Goal: Information Seeking & Learning: Learn about a topic

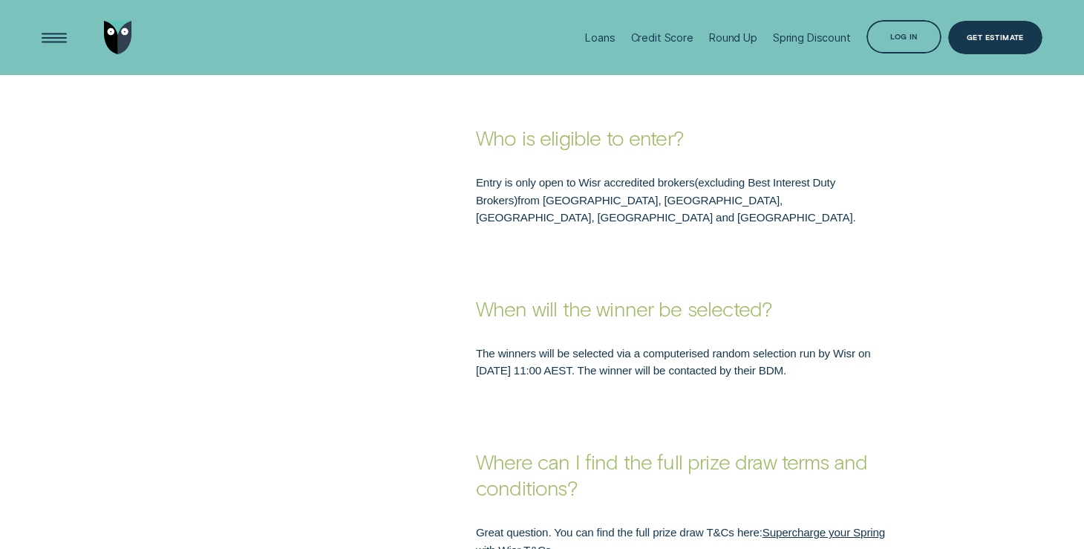
scroll to position [1525, 0]
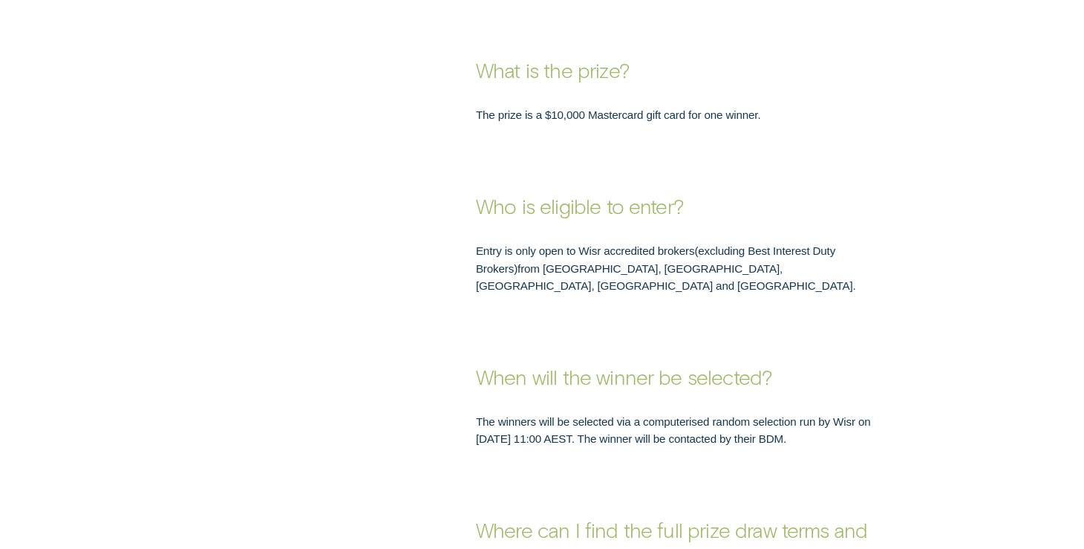
click at [905, 230] on div "Entry is only open to Wisr accredited brokers ( excluding Best Interest Duty Br…" at bounding box center [542, 256] width 1084 height 75
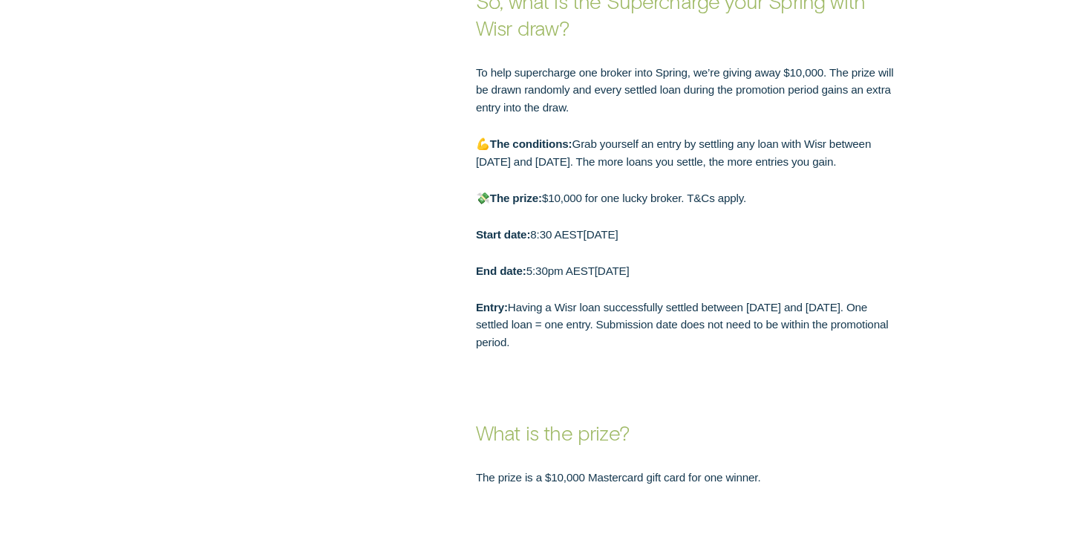
scroll to position [1095, 0]
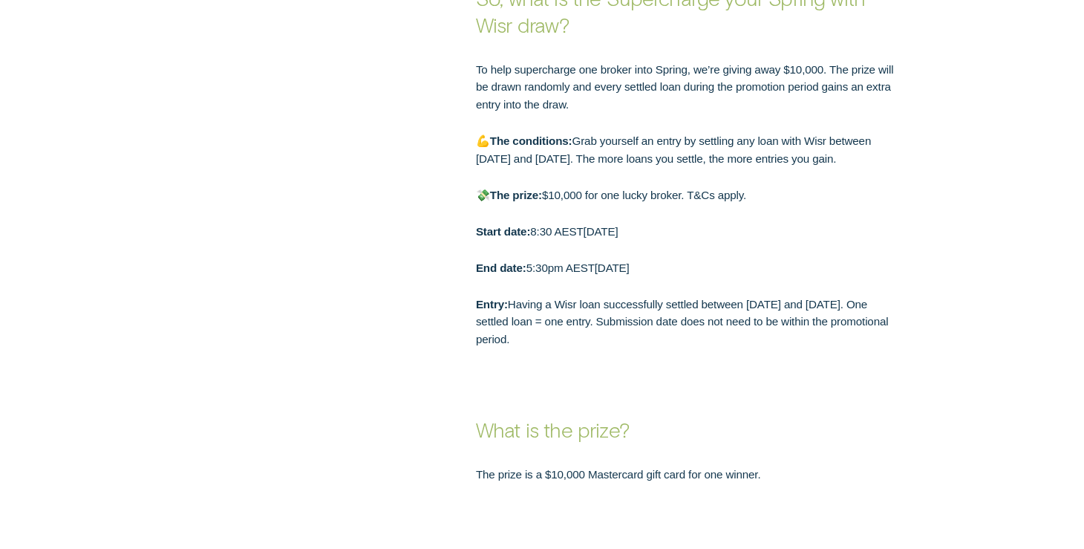
click at [783, 336] on p "Entry: Having a Wisr loan successfully settled between 22 August and 30 Septemb…" at bounding box center [687, 322] width 422 height 53
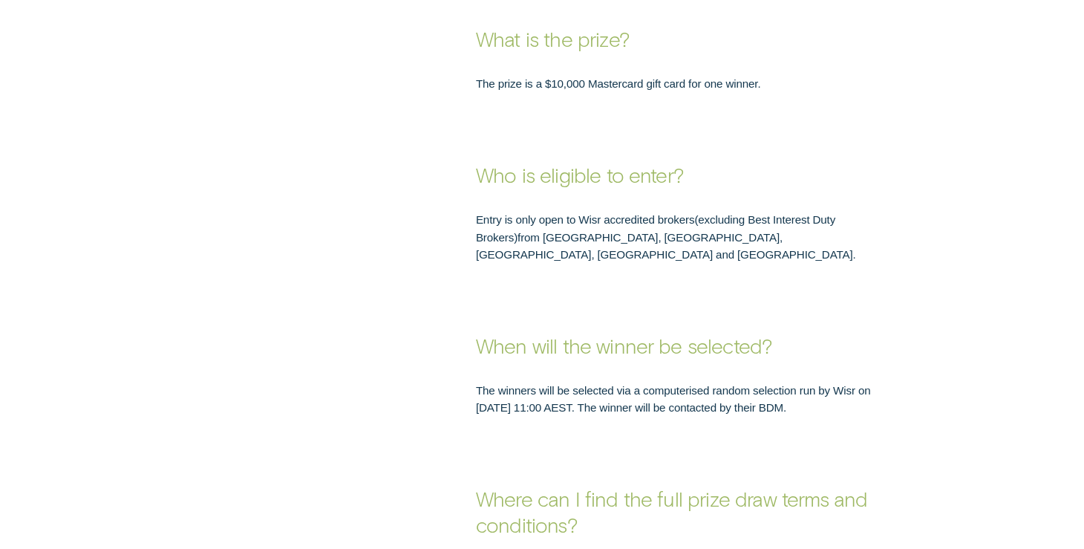
scroll to position [1488, 0]
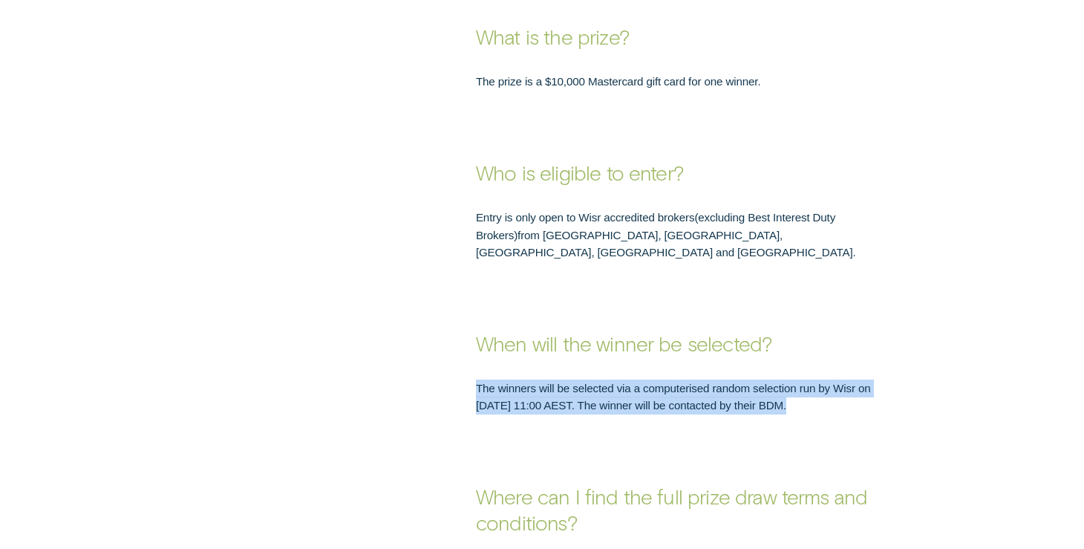
drag, startPoint x: 786, startPoint y: 335, endPoint x: 833, endPoint y: 405, distance: 84.5
click at [833, 414] on h3 "Where can I find the full prize draw terms and conditions?" at bounding box center [687, 475] width 422 height 122
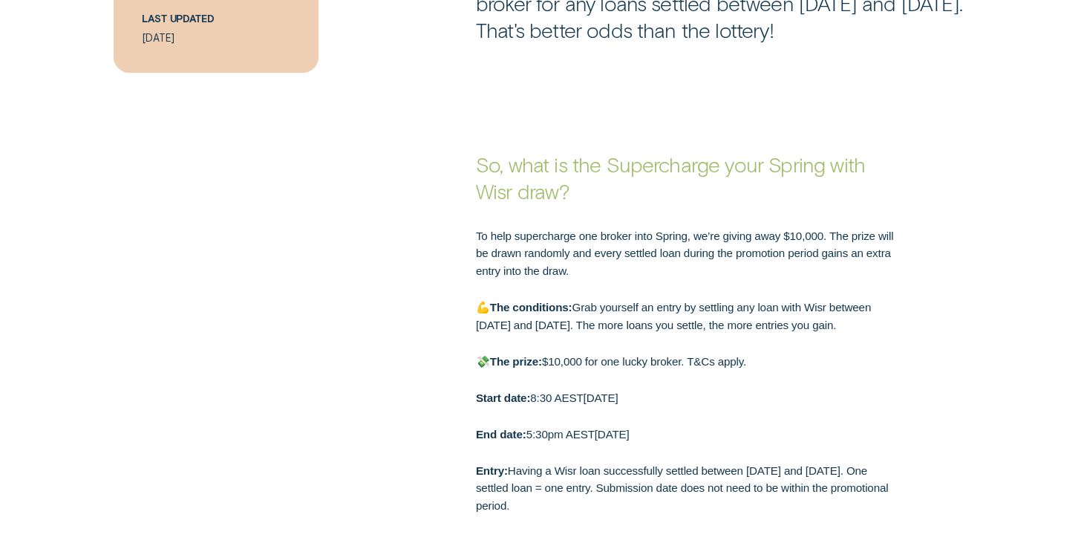
scroll to position [930, 0]
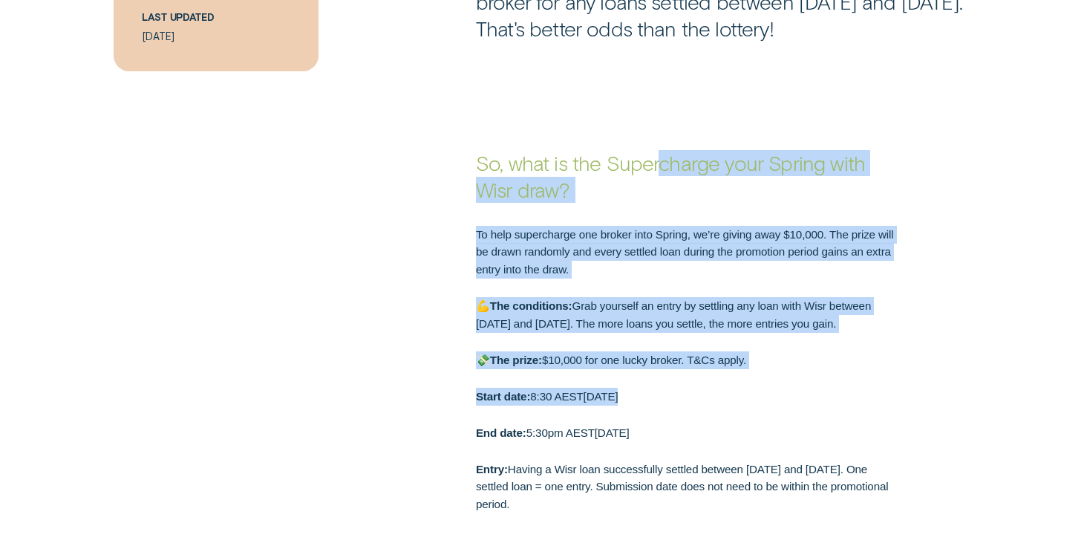
drag, startPoint x: 655, startPoint y: 172, endPoint x: 796, endPoint y: 422, distance: 286.7
click at [796, 422] on div "So, what is the Supercharge your Spring with Wisr draw? To help supercharge one…" at bounding box center [542, 297] width 1084 height 432
click at [798, 424] on p "End date: 5:30pm AEST, 30 September 2025" at bounding box center [687, 433] width 422 height 18
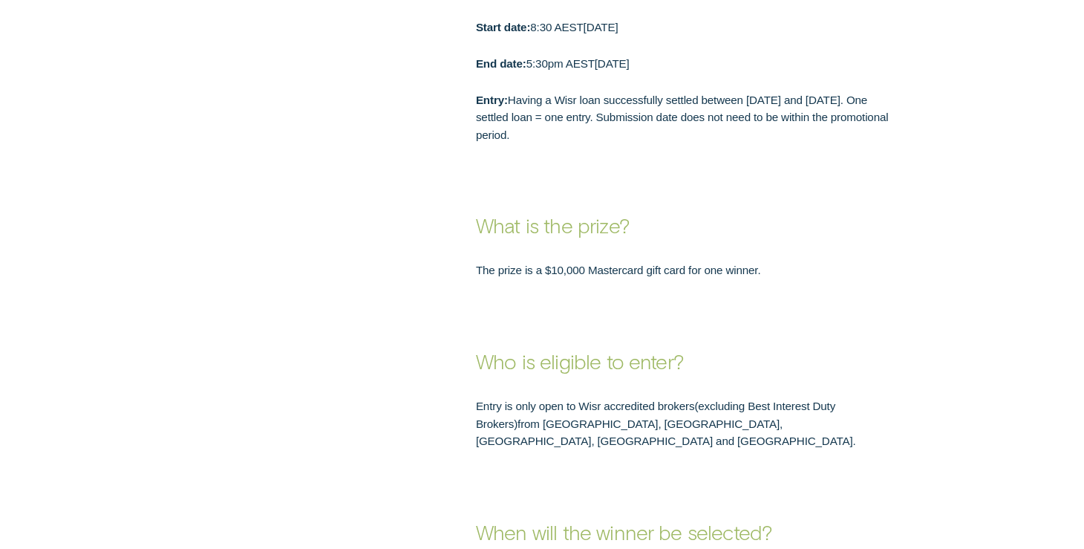
scroll to position [1295, 0]
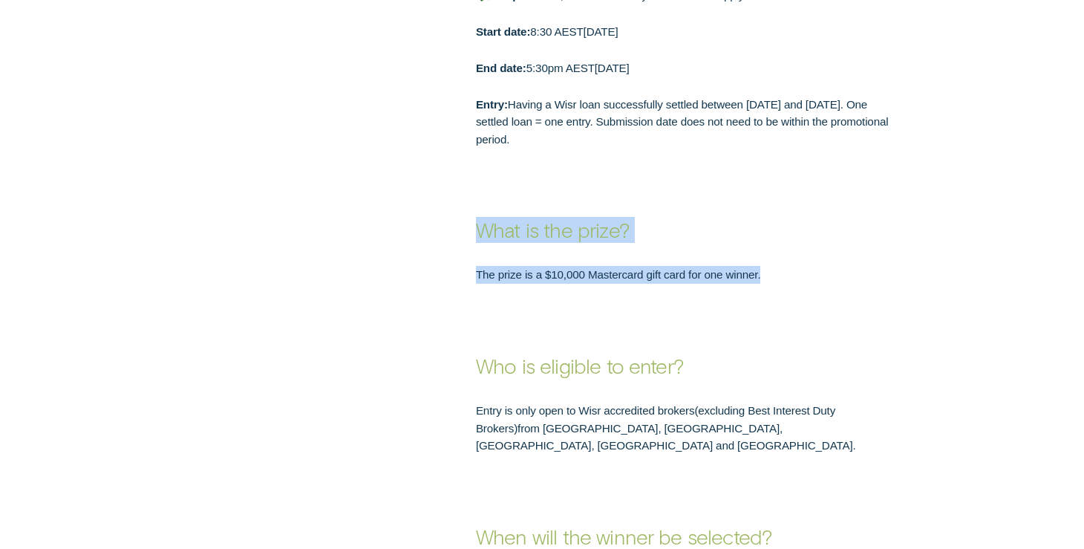
drag, startPoint x: 605, startPoint y: 215, endPoint x: 708, endPoint y: 352, distance: 171.9
click at [708, 352] on h3 "Who is eligible to enter?" at bounding box center [687, 331] width 422 height 95
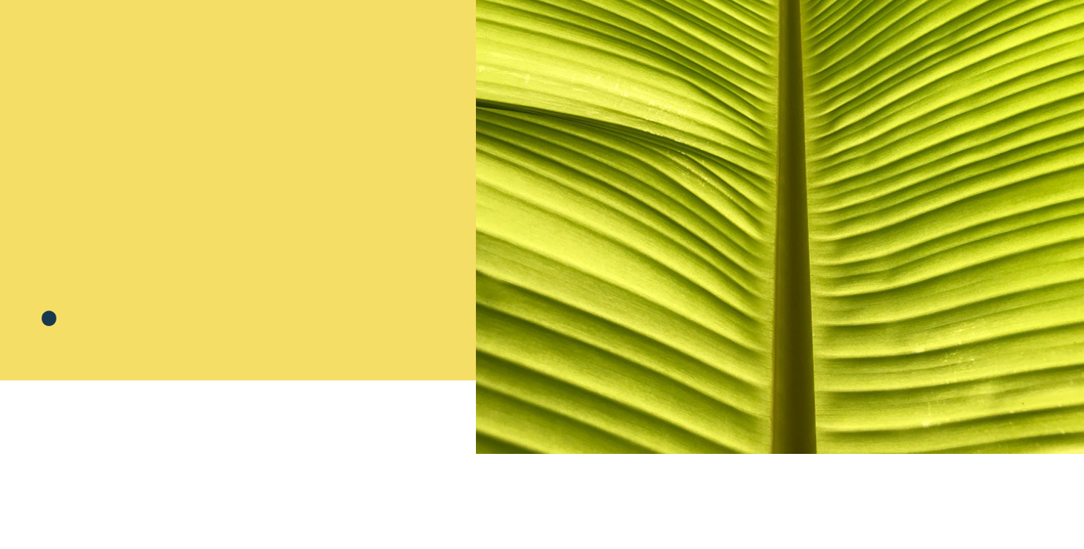
scroll to position [235, 0]
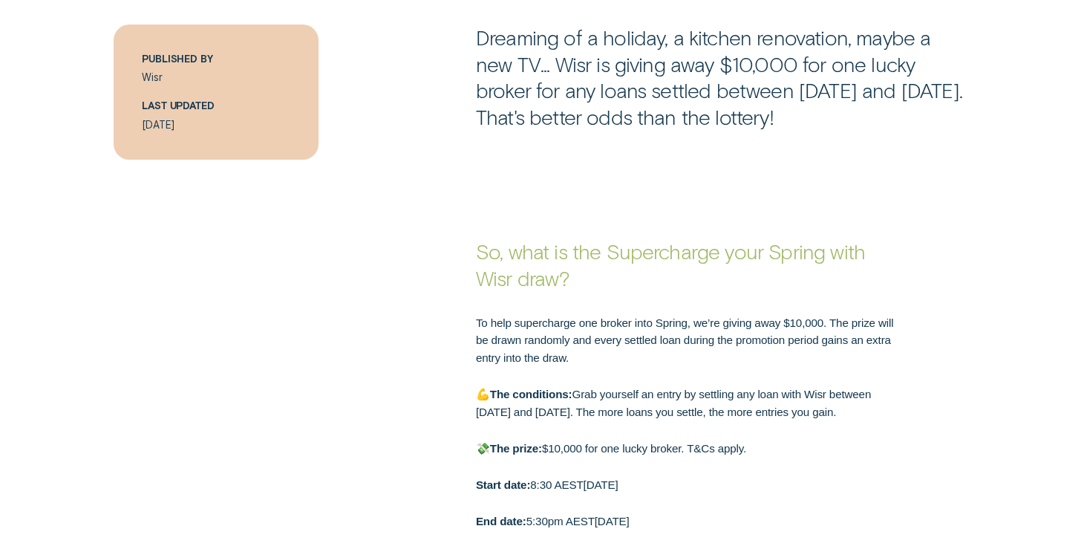
scroll to position [837, 0]
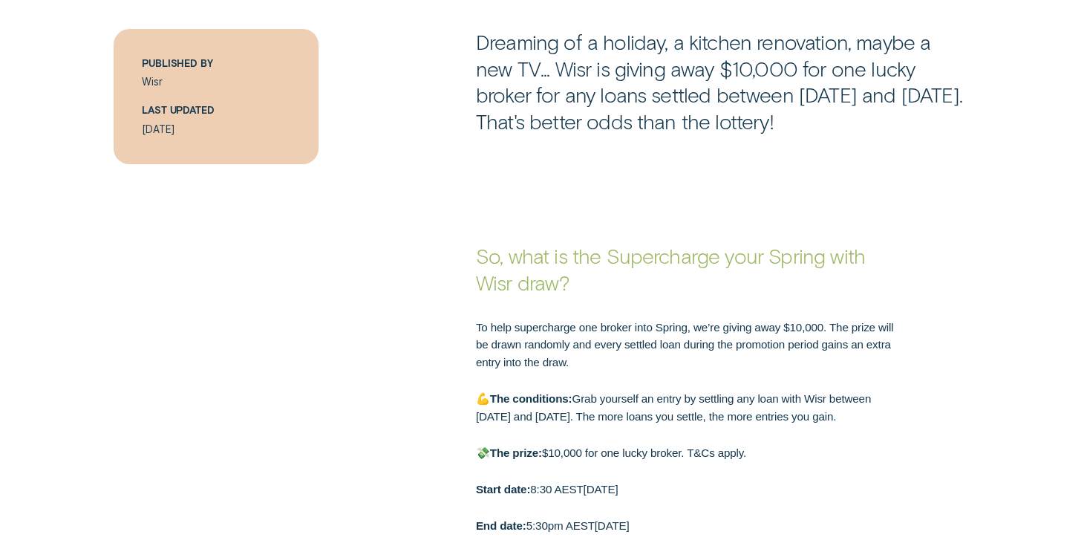
drag, startPoint x: 0, startPoint y: 0, endPoint x: 903, endPoint y: 409, distance: 991.6
click at [903, 409] on div "To help supercharge one broker into Spring, we’re giving away $10,000. The priz…" at bounding box center [686, 462] width 435 height 287
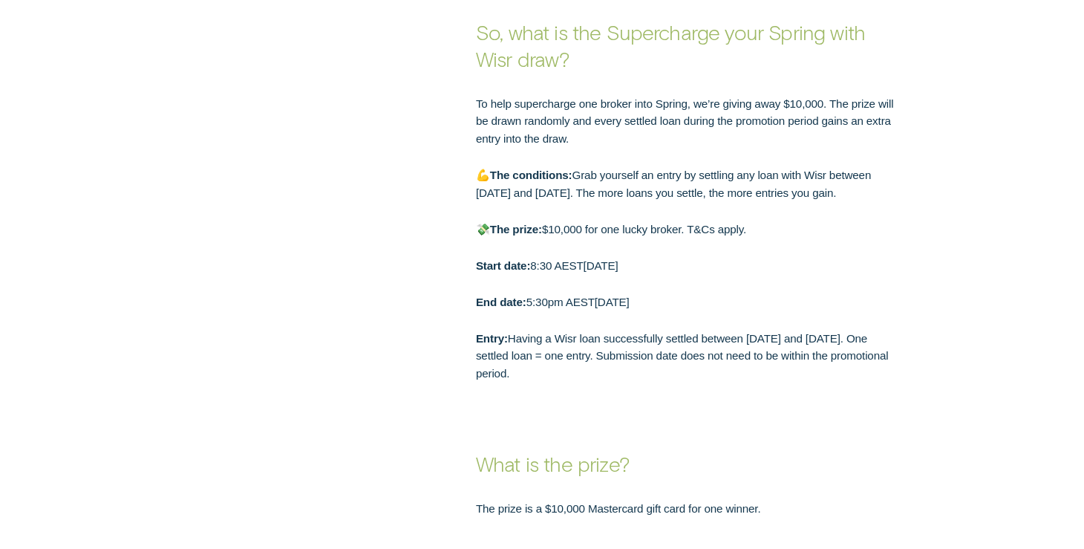
scroll to position [1055, 0]
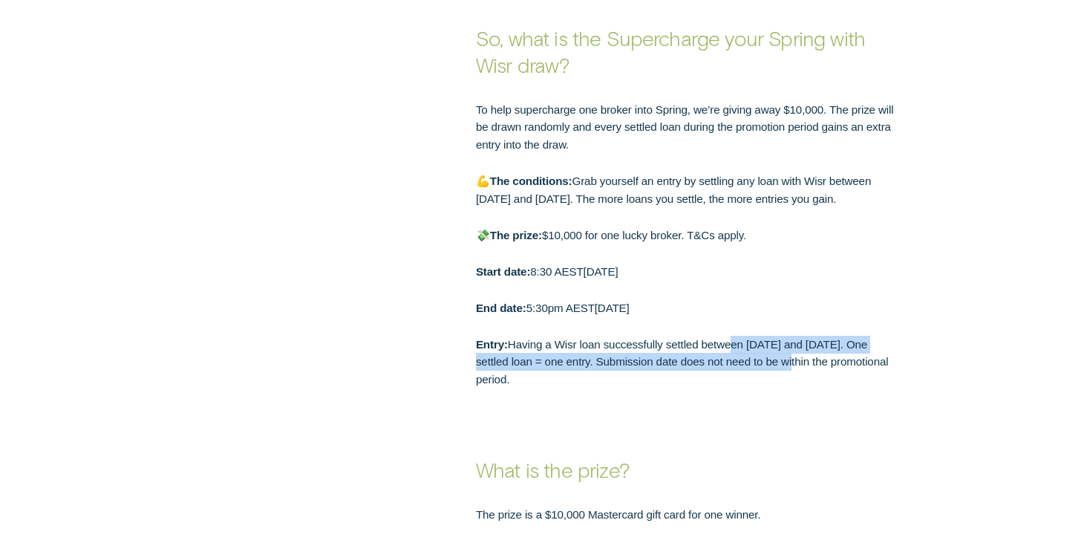
drag, startPoint x: 726, startPoint y: 342, endPoint x: 824, endPoint y: 391, distance: 109.6
click at [824, 391] on h3 "What is the prize?" at bounding box center [687, 435] width 422 height 95
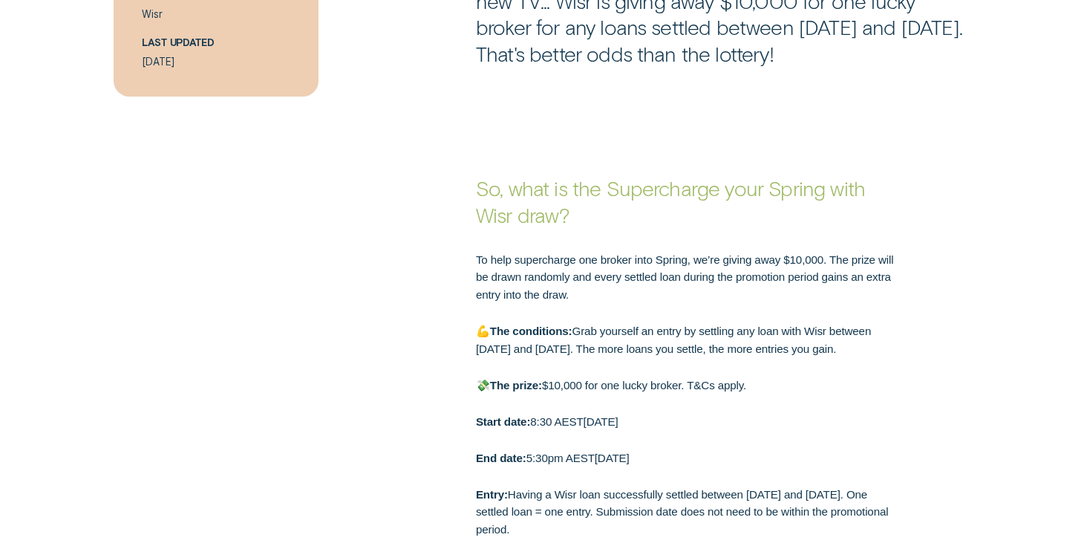
scroll to position [909, 0]
